Goal: Navigation & Orientation: Find specific page/section

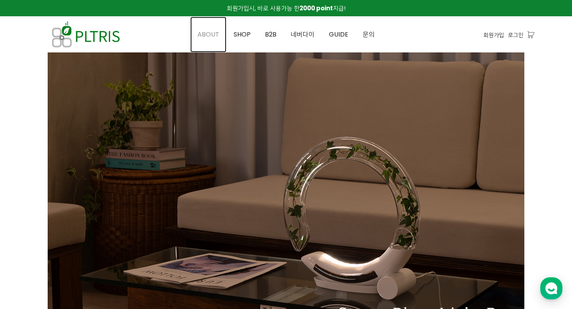
click at [212, 35] on span "ABOUT" at bounding box center [209, 34] width 22 height 9
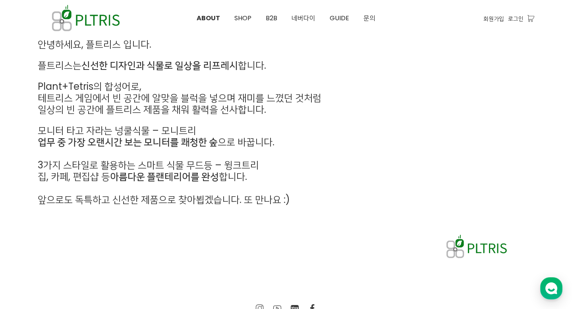
scroll to position [382, 0]
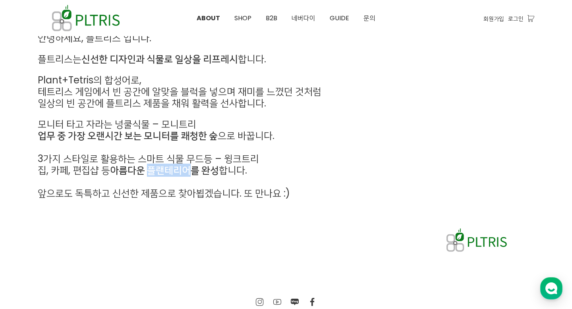
drag, startPoint x: 148, startPoint y: 173, endPoint x: 191, endPoint y: 173, distance: 42.9
click at [191, 173] on strong "아름다운 플랜테리어를 완성" at bounding box center [164, 170] width 109 height 13
click at [224, 198] on span "앞으로도 독특하고 신선한 제품으로 찾아뵙겠습니다. 또 만나요 :)" at bounding box center [164, 193] width 252 height 13
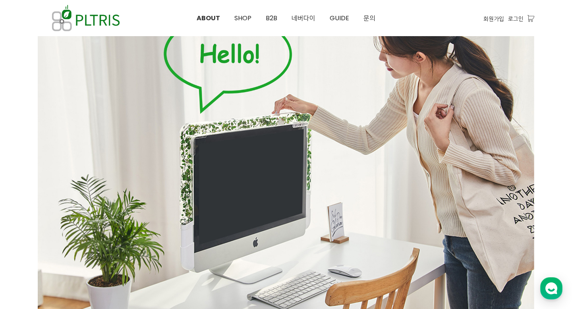
scroll to position [0, 0]
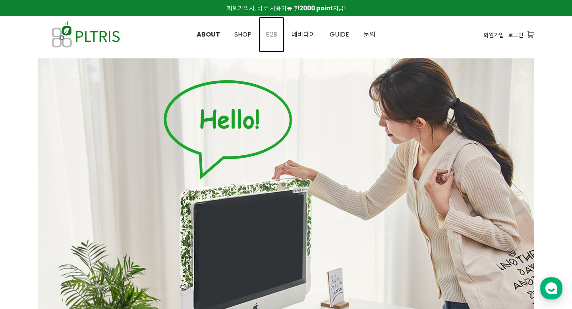
click at [271, 38] on span "B2B" at bounding box center [272, 34] width 12 height 9
click at [270, 36] on span "B2B" at bounding box center [272, 34] width 12 height 9
click at [268, 24] on link "B2B" at bounding box center [272, 35] width 26 height 36
click at [268, 37] on span "B2B" at bounding box center [272, 34] width 12 height 9
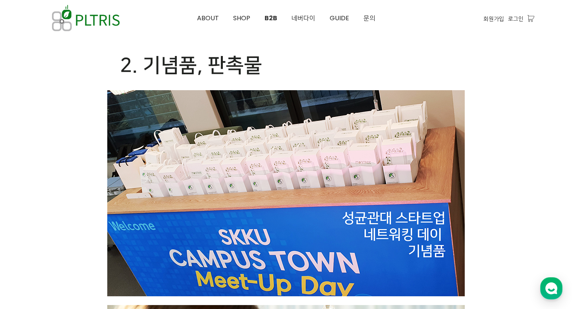
scroll to position [1228, 0]
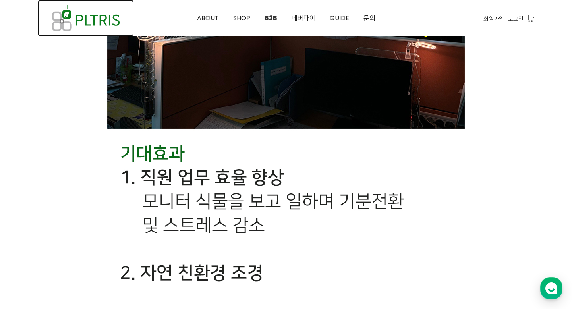
click at [94, 14] on img at bounding box center [86, 18] width 96 height 36
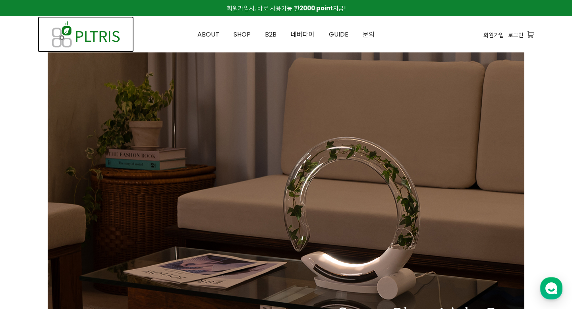
click at [110, 41] on img at bounding box center [86, 34] width 96 height 36
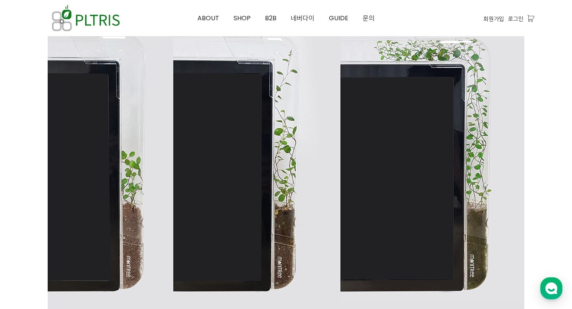
scroll to position [681, 0]
